Goal: Task Accomplishment & Management: Complete application form

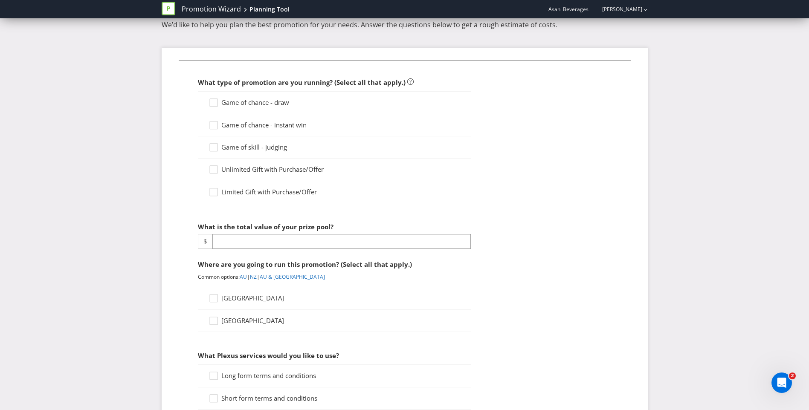
scroll to position [41, 0]
click at [216, 191] on icon at bounding box center [215, 193] width 13 height 13
click at [0, 0] on input "Limited Gift with Purchase/Offer" at bounding box center [0, 0] width 0 height 0
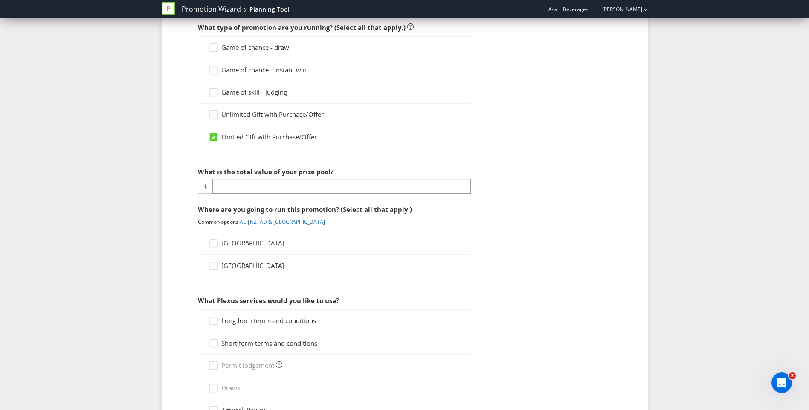
scroll to position [96, 0]
click at [263, 189] on input "number" at bounding box center [341, 186] width 259 height 15
type input "-2"
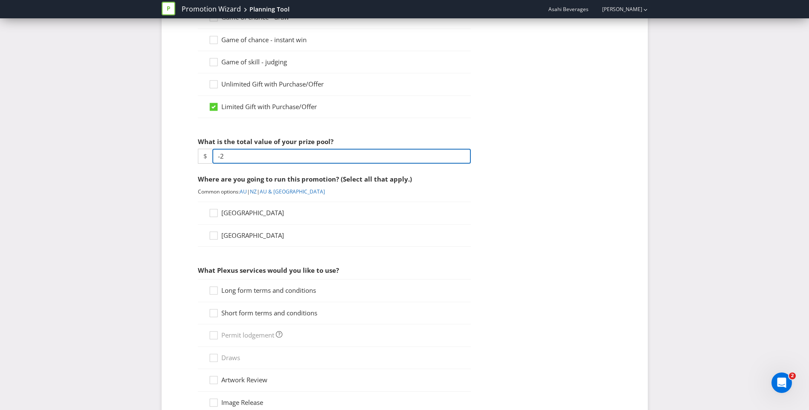
scroll to position [130, 0]
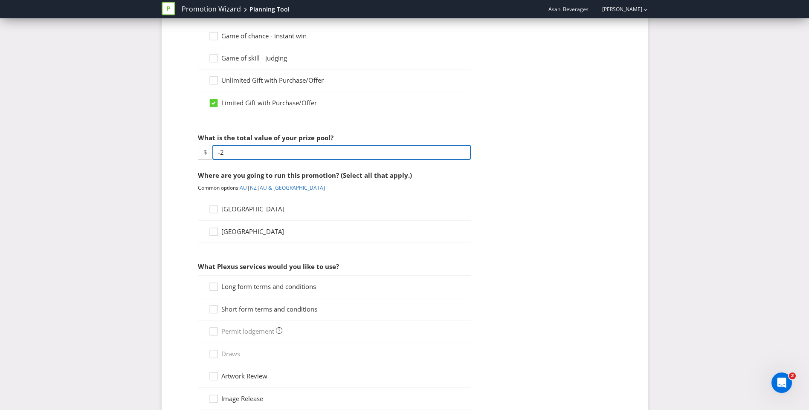
drag, startPoint x: 239, startPoint y: 154, endPoint x: 212, endPoint y: 150, distance: 26.7
click at [212, 150] on input "-2" at bounding box center [341, 152] width 259 height 15
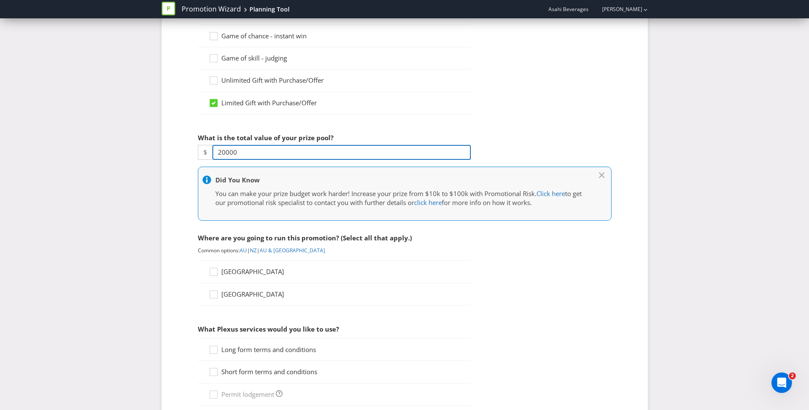
type input "20000"
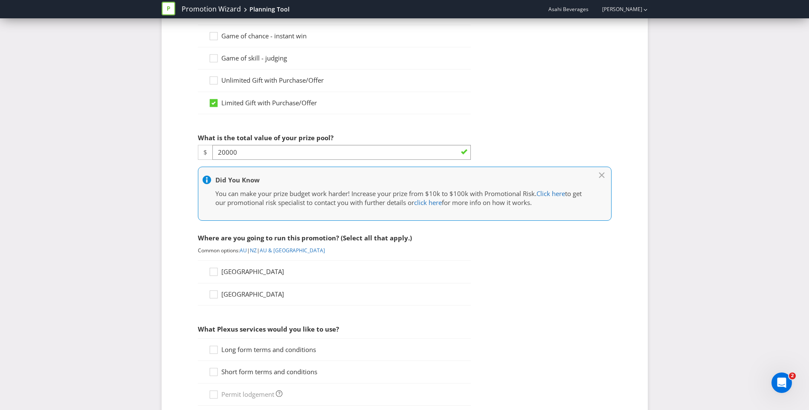
click at [189, 231] on fieldset "What type of promotion are you running? (Select all that apply.) Game of chance…" at bounding box center [405, 335] width 452 height 729
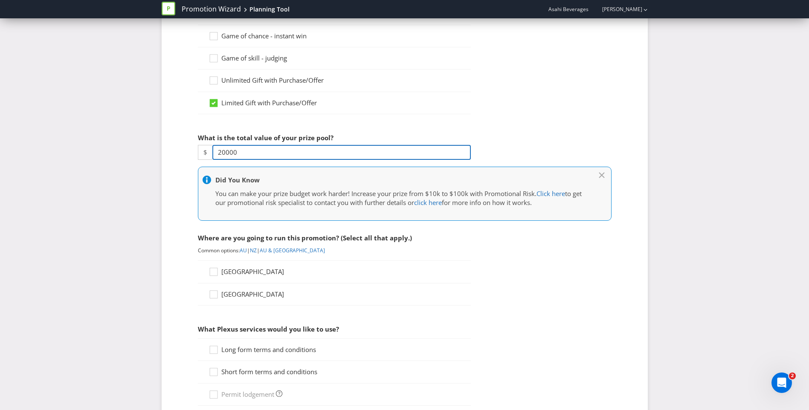
drag, startPoint x: 245, startPoint y: 152, endPoint x: 213, endPoint y: 155, distance: 31.7
click at [213, 155] on input "20000" at bounding box center [341, 152] width 259 height 15
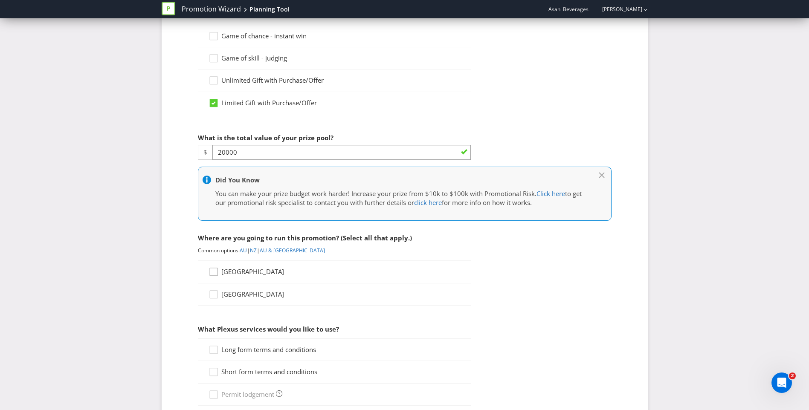
click at [214, 272] on icon at bounding box center [215, 273] width 13 height 13
click at [0, 0] on input "[GEOGRAPHIC_DATA]" at bounding box center [0, 0] width 0 height 0
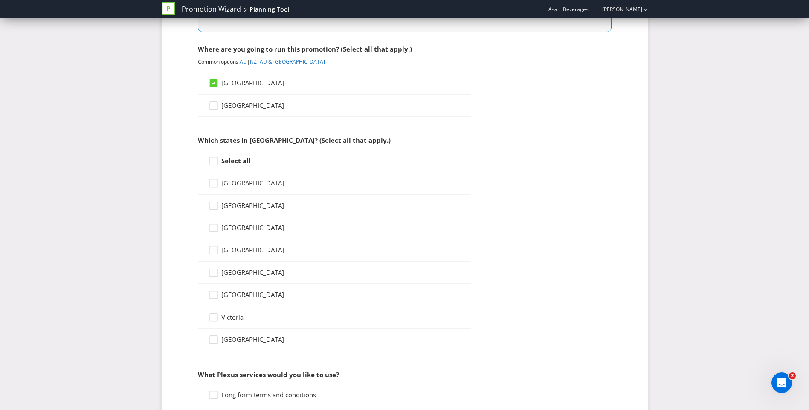
scroll to position [320, 0]
click at [211, 160] on icon at bounding box center [215, 162] width 13 height 13
click at [0, 0] on input "Select all" at bounding box center [0, 0] width 0 height 0
click at [218, 228] on icon at bounding box center [215, 229] width 13 height 13
click at [0, 0] on input "[GEOGRAPHIC_DATA]" at bounding box center [0, 0] width 0 height 0
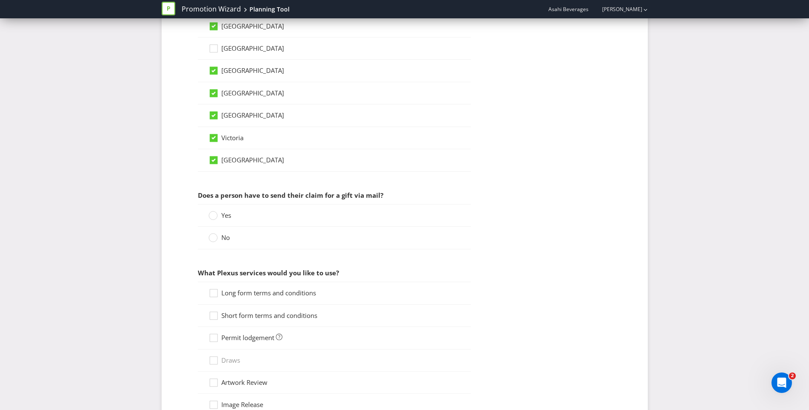
scroll to position [499, 0]
click at [225, 237] on span "No" at bounding box center [225, 237] width 9 height 9
click at [0, 0] on input "No" at bounding box center [0, 0] width 0 height 0
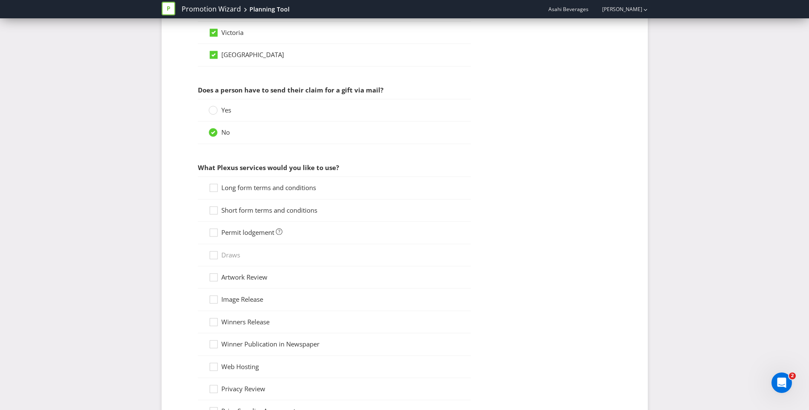
scroll to position [606, 0]
click at [248, 188] on span "Long form terms and conditions" at bounding box center [268, 186] width 95 height 9
click at [0, 0] on input "Long form terms and conditions" at bounding box center [0, 0] width 0 height 0
click at [241, 189] on span "Long form terms and conditions" at bounding box center [268, 186] width 95 height 9
click at [0, 0] on input "Long form terms and conditions" at bounding box center [0, 0] width 0 height 0
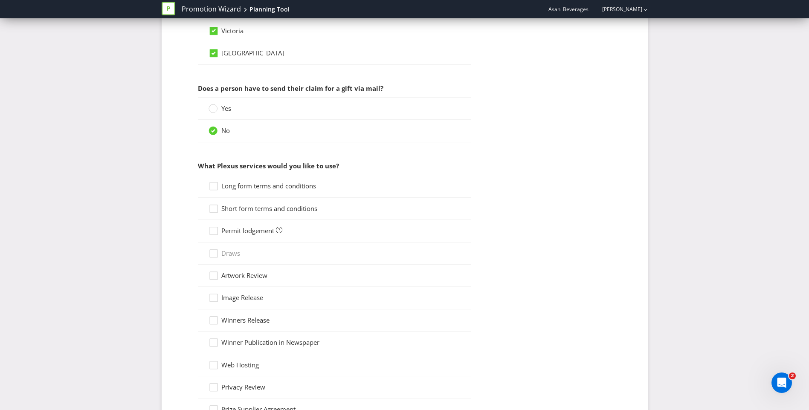
click at [238, 188] on span "Long form terms and conditions" at bounding box center [268, 186] width 95 height 9
click at [0, 0] on input "Long form terms and conditions" at bounding box center [0, 0] width 0 height 0
click at [235, 212] on span "Short form terms and conditions" at bounding box center [269, 208] width 96 height 9
click at [0, 0] on input "Short form terms and conditions" at bounding box center [0, 0] width 0 height 0
click at [237, 276] on span "Artwork Review" at bounding box center [244, 275] width 46 height 9
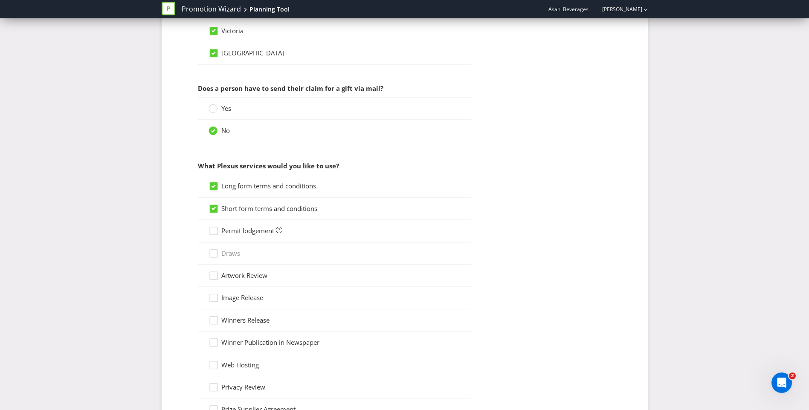
click at [0, 0] on input "Artwork Review" at bounding box center [0, 0] width 0 height 0
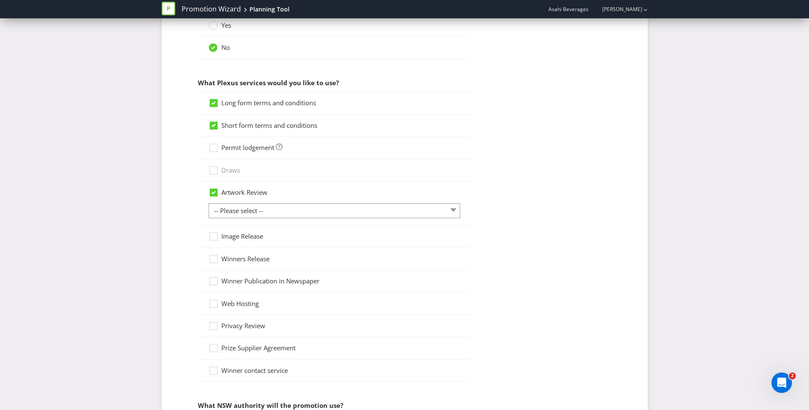
scroll to position [689, 0]
click at [270, 212] on select "-- Please select -- 1 piece 2-4 pieces (provided at same time) 5-7 pieces (prov…" at bounding box center [335, 210] width 252 height 15
select select "MARKETING_REVIEW_2"
click at [209, 203] on select "-- Please select -- 1 piece 2-4 pieces (provided at same time) 5-7 pieces (prov…" at bounding box center [335, 210] width 252 height 15
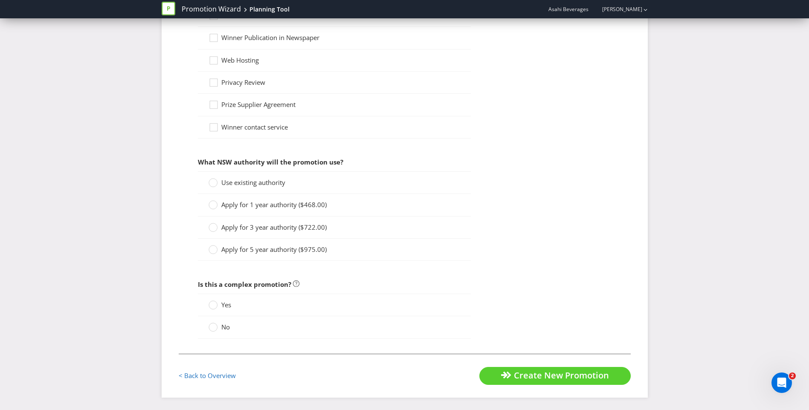
scroll to position [933, 0]
click at [237, 184] on span "Use existing authority" at bounding box center [253, 182] width 64 height 9
click at [0, 0] on input "Use existing authority" at bounding box center [0, 0] width 0 height 0
click at [229, 325] on span "No" at bounding box center [225, 327] width 9 height 9
click at [0, 0] on input "No" at bounding box center [0, 0] width 0 height 0
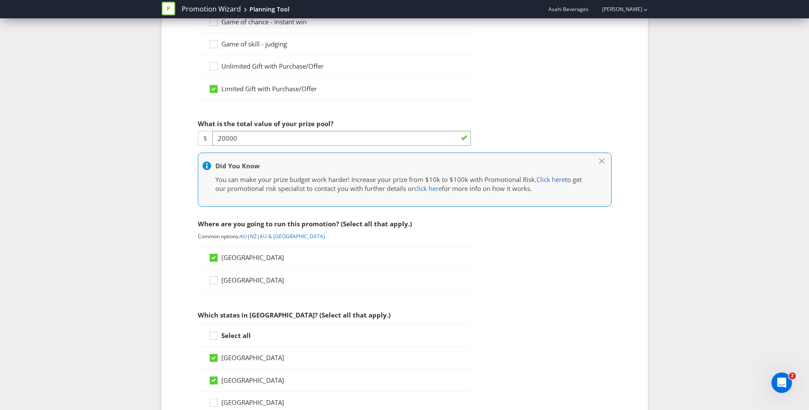
scroll to position [144, 0]
drag, startPoint x: 250, startPoint y: 136, endPoint x: 183, endPoint y: 141, distance: 66.7
type input "50000"
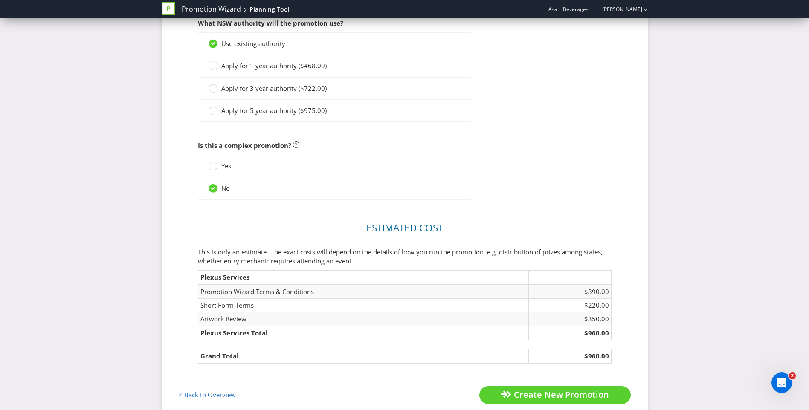
scroll to position [1091, 0]
